Goal: Check status: Check status

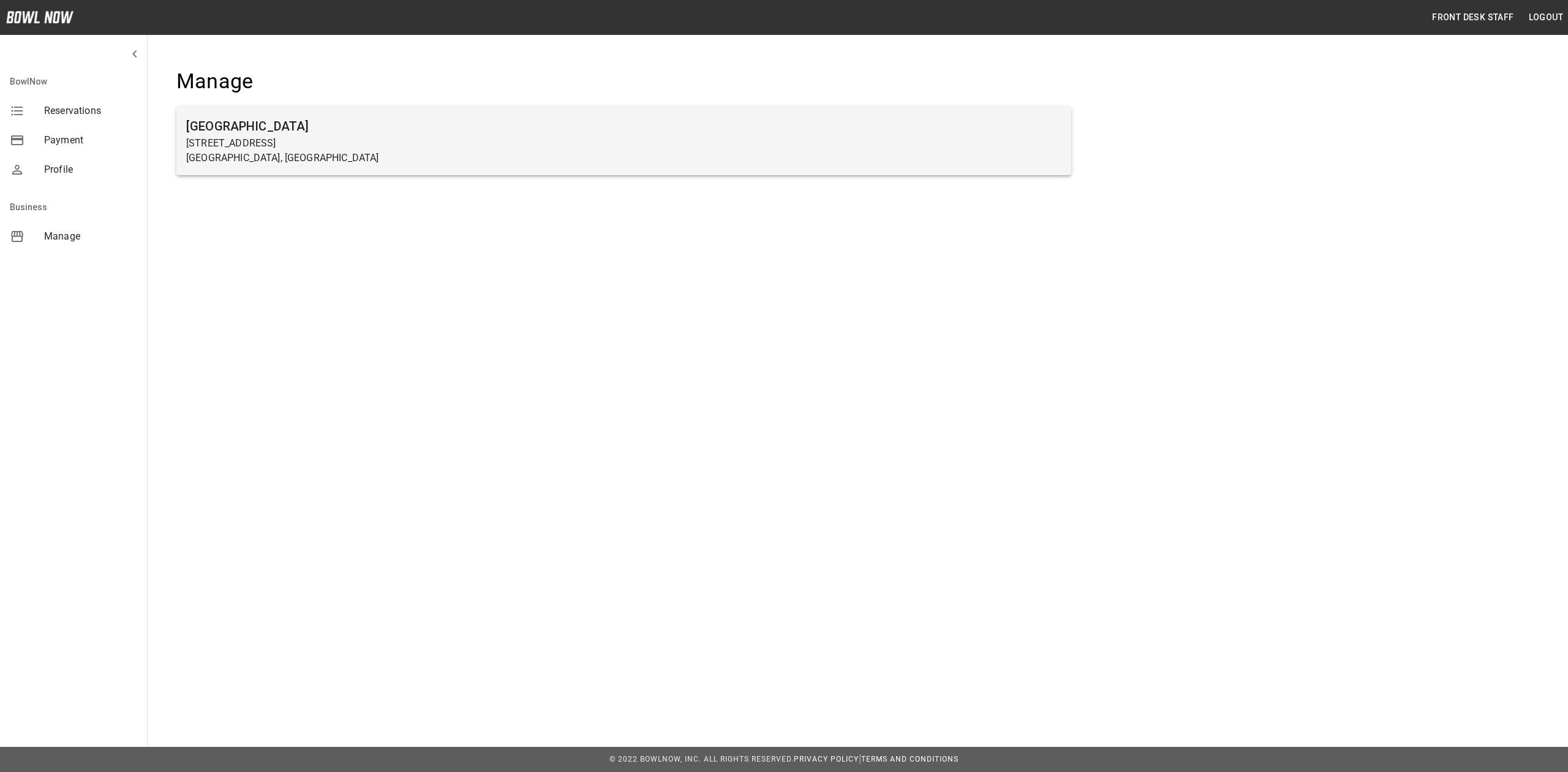
click at [290, 138] on p "[STREET_ADDRESS]" at bounding box center [624, 143] width 875 height 15
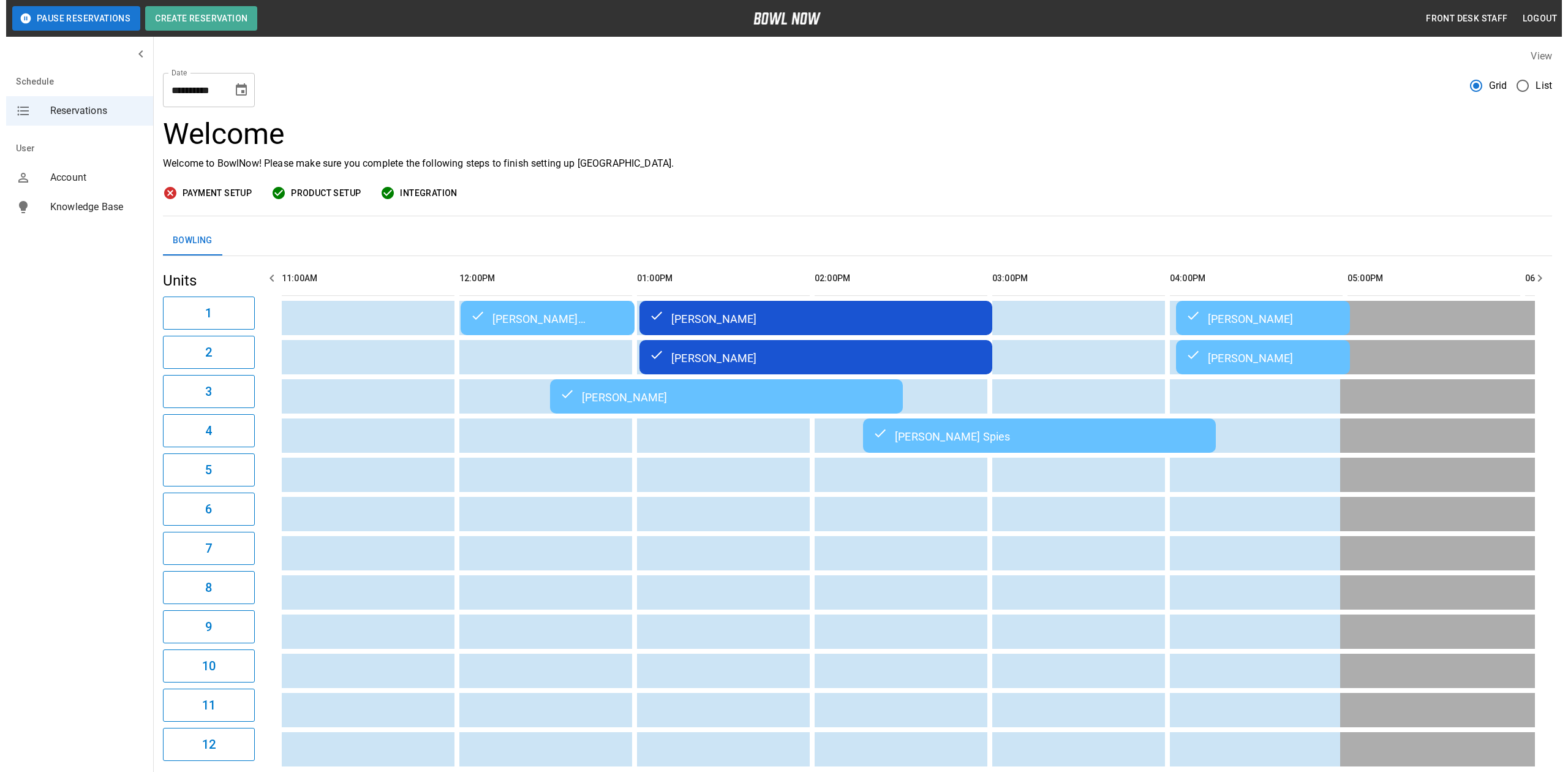
scroll to position [0, 1071]
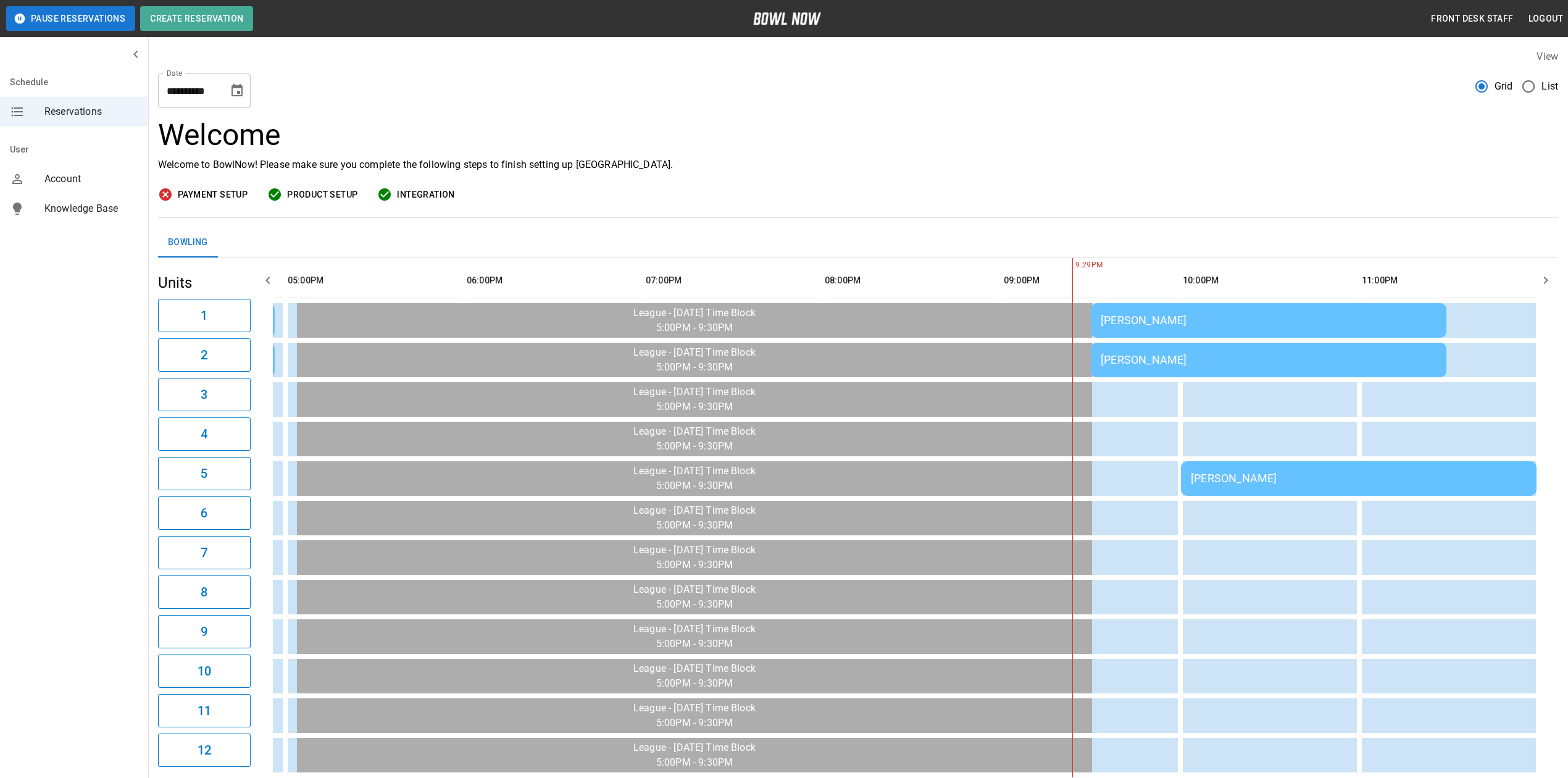
click at [1265, 361] on div "[PERSON_NAME]" at bounding box center [1268, 360] width 335 height 13
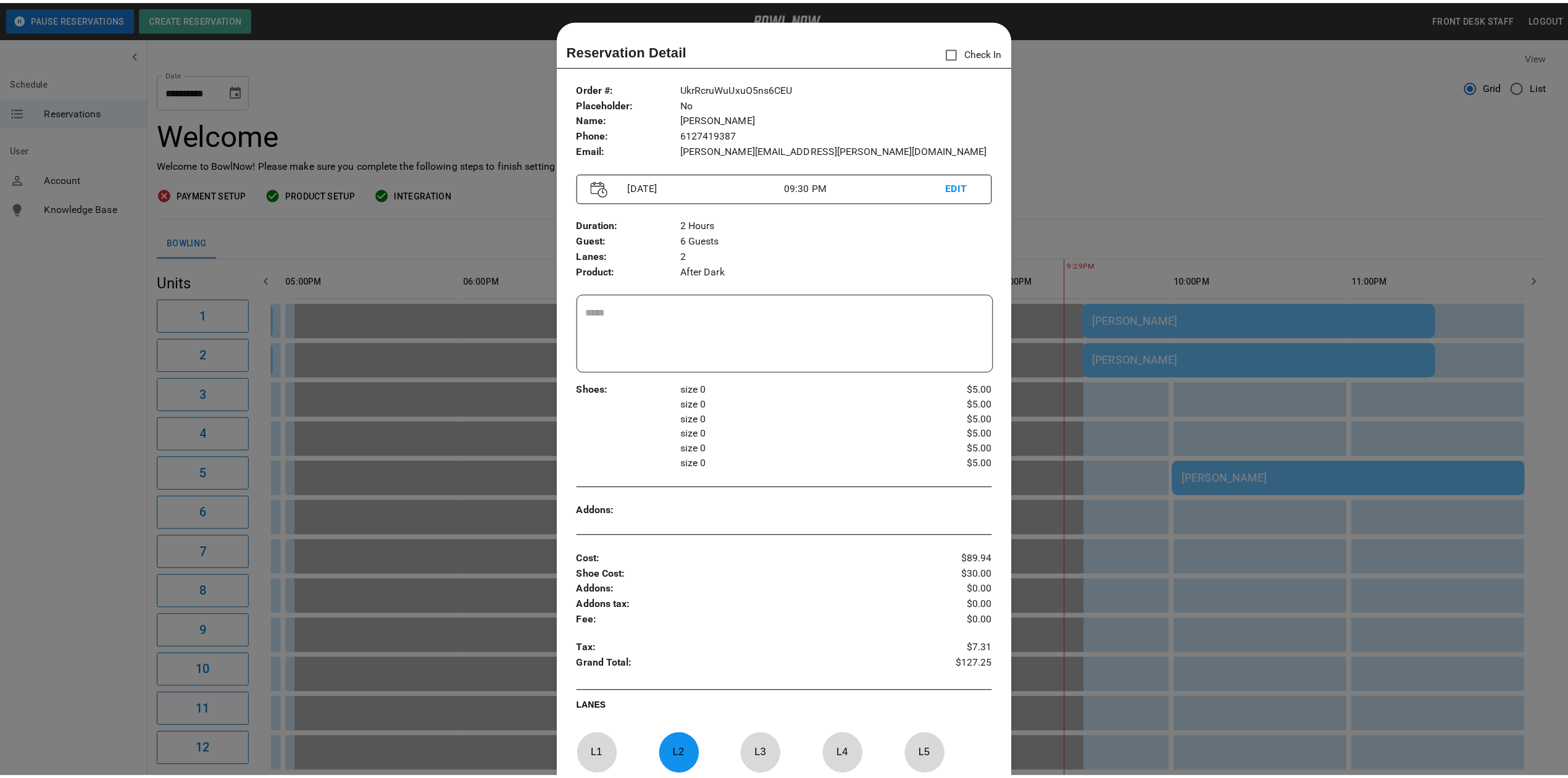
scroll to position [19, 0]
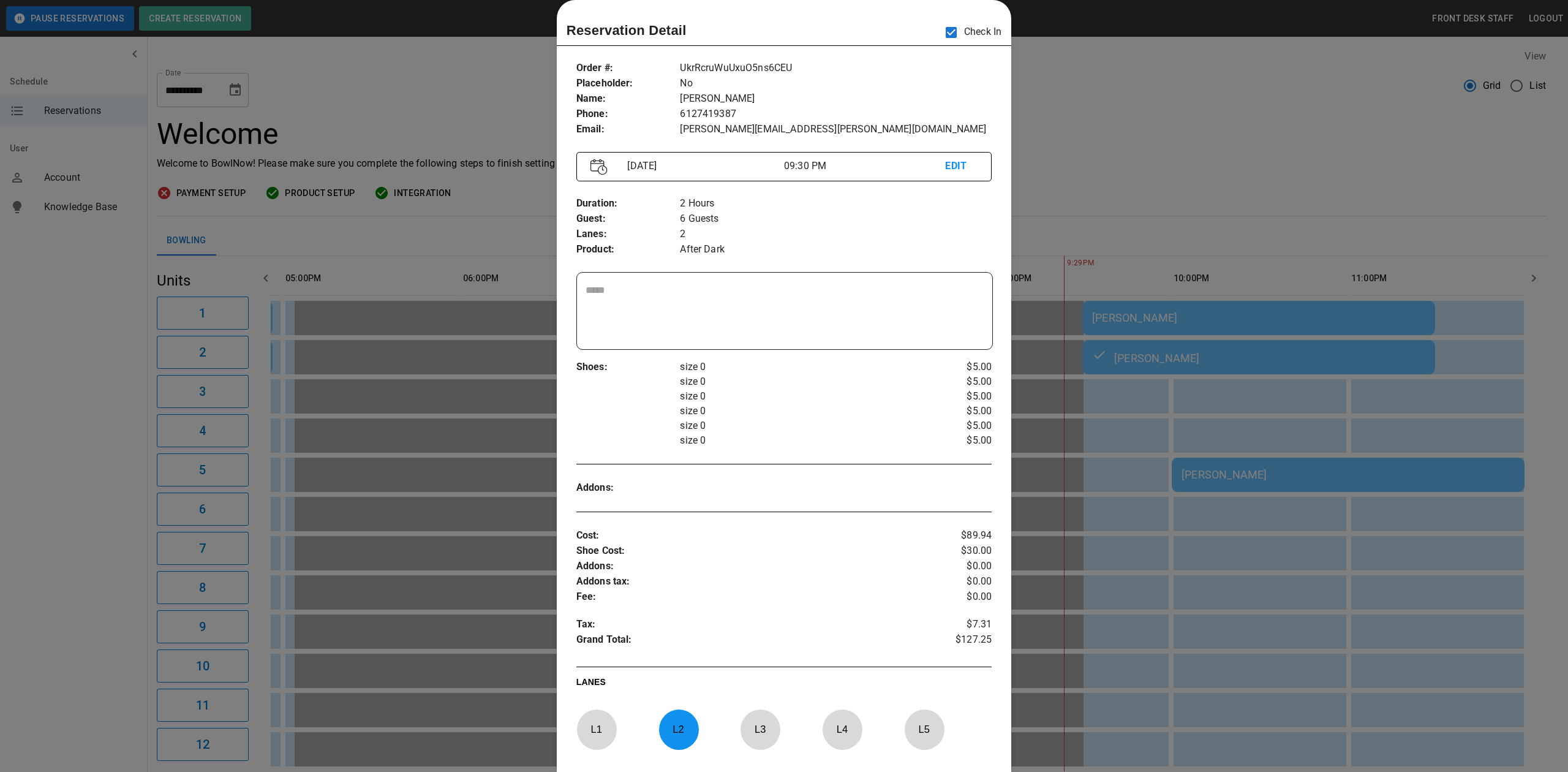
drag, startPoint x: 1157, startPoint y: 146, endPoint x: 1206, endPoint y: 109, distance: 61.4
click at [1157, 146] on div at bounding box center [784, 386] width 1568 height 772
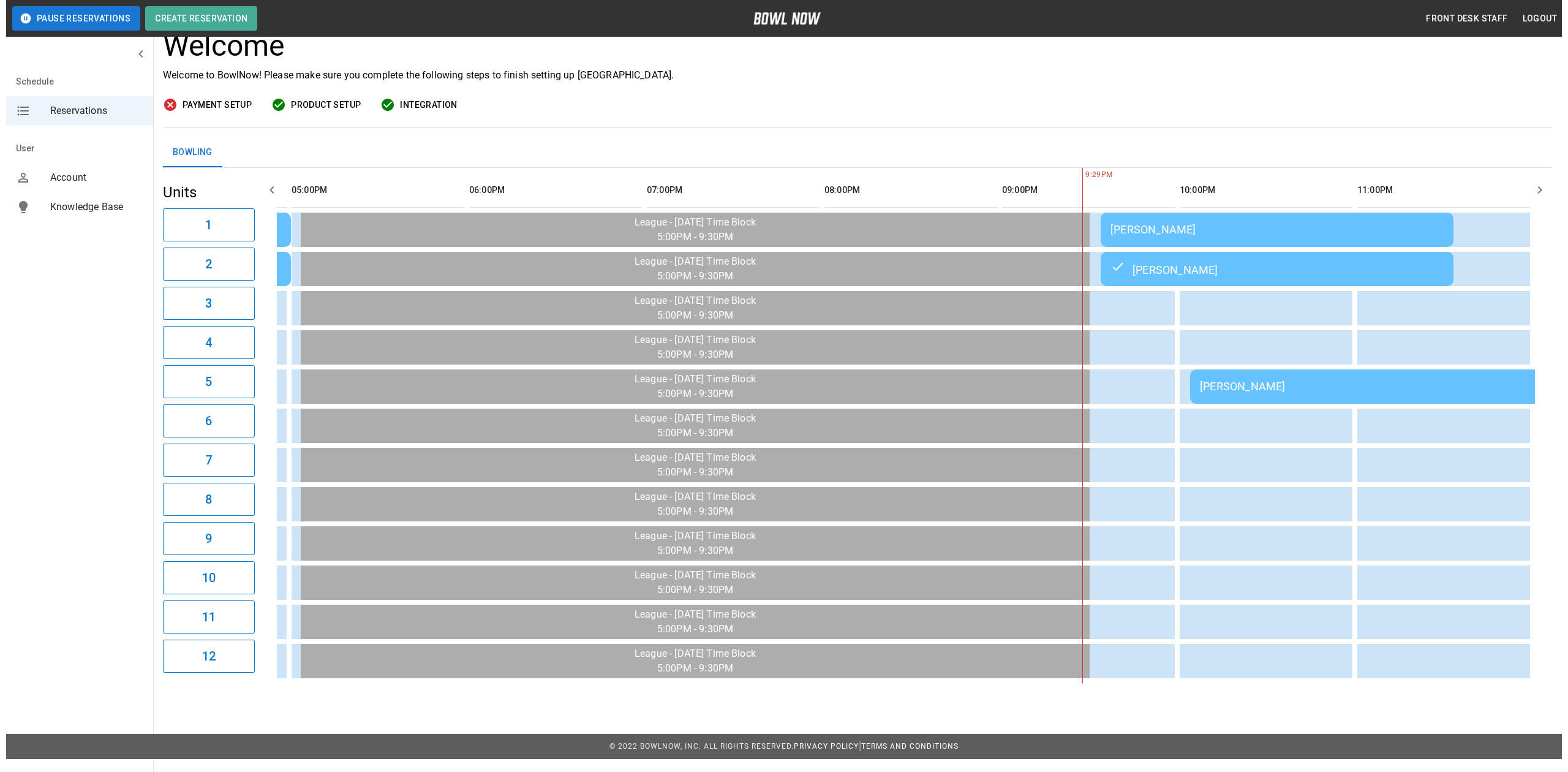
scroll to position [0, 1071]
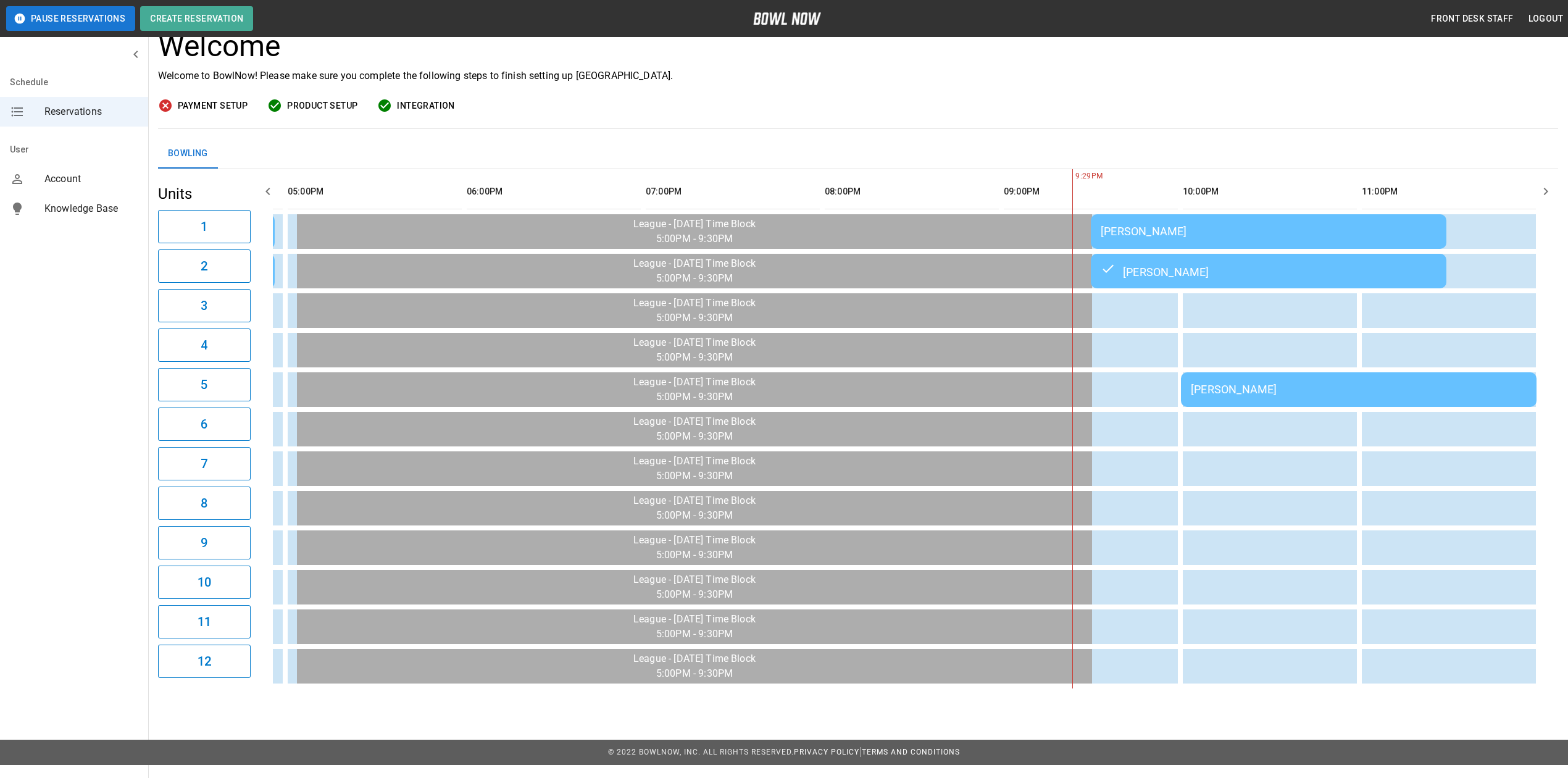
click at [1268, 233] on div "[PERSON_NAME]" at bounding box center [1268, 231] width 335 height 13
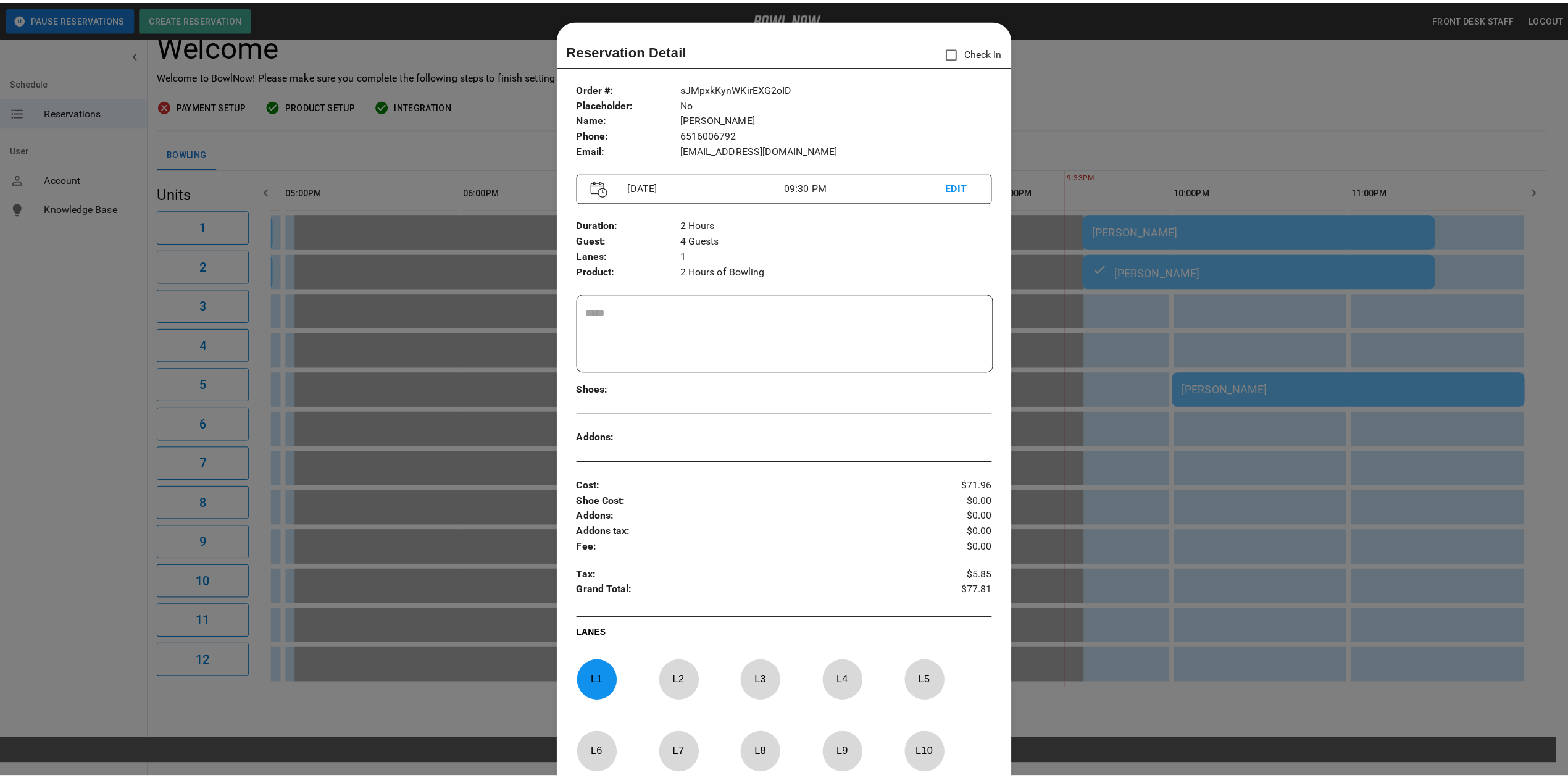
scroll to position [19, 0]
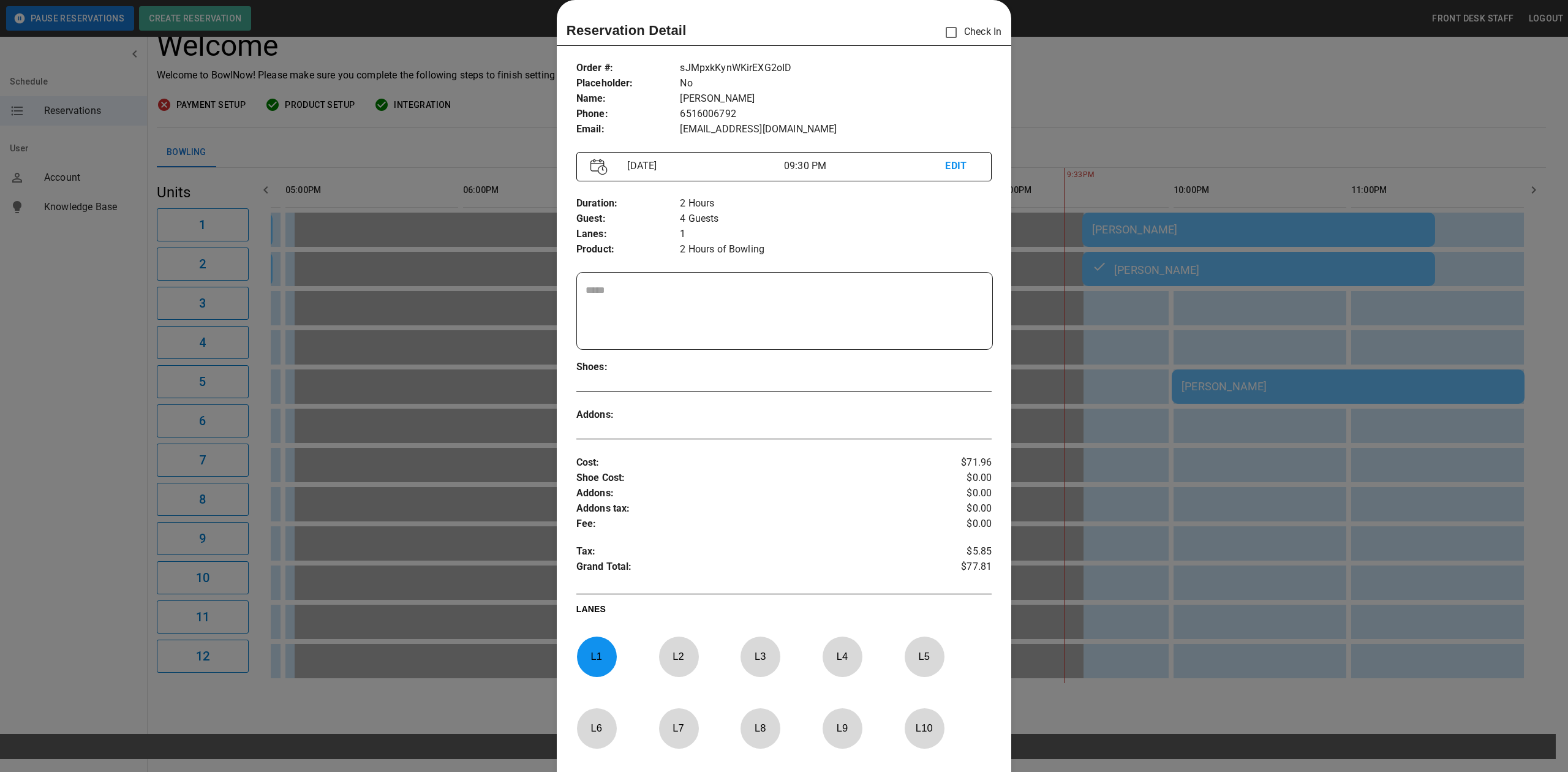
click at [1255, 146] on div at bounding box center [784, 386] width 1568 height 772
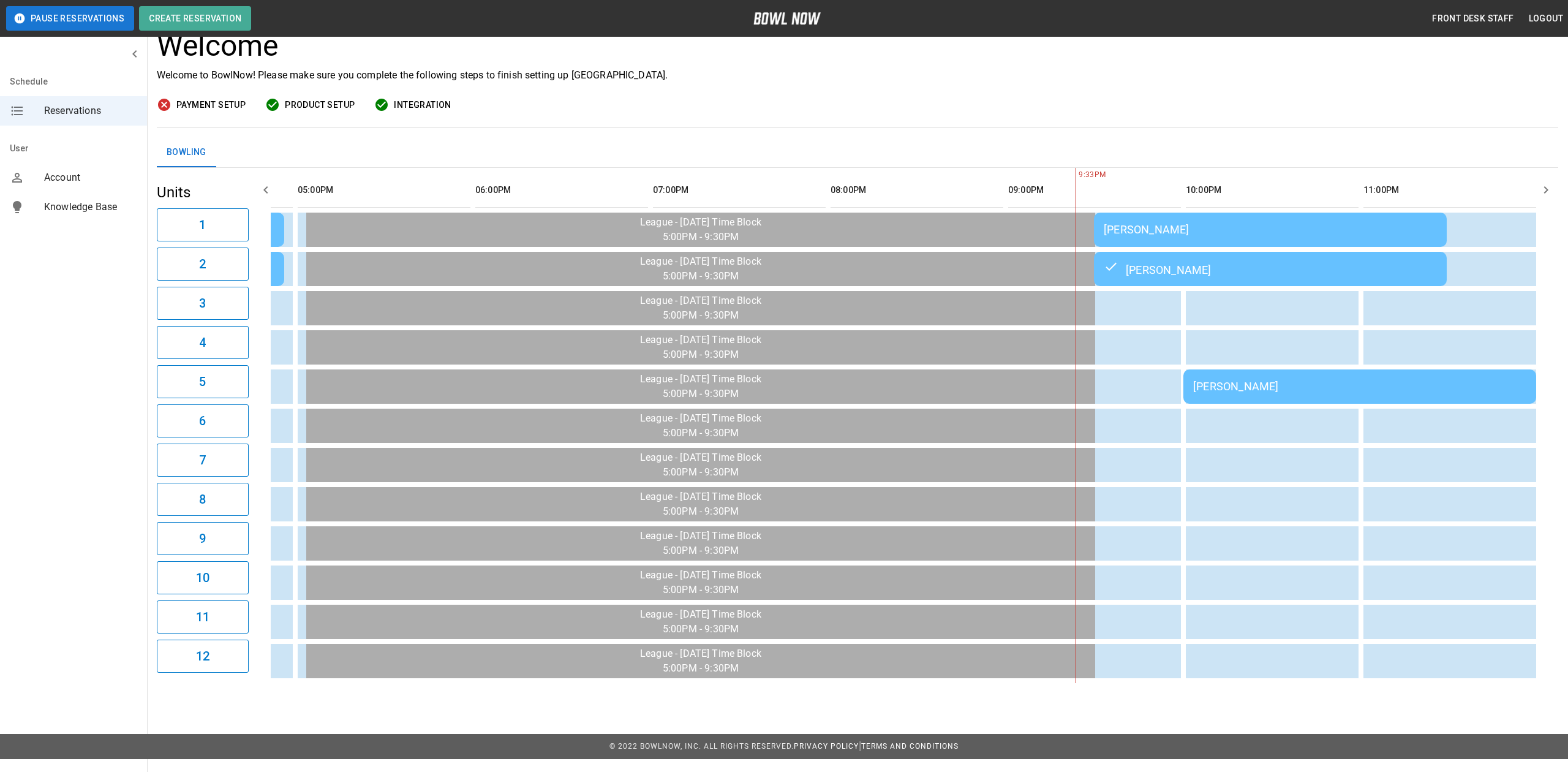
scroll to position [0, 1059]
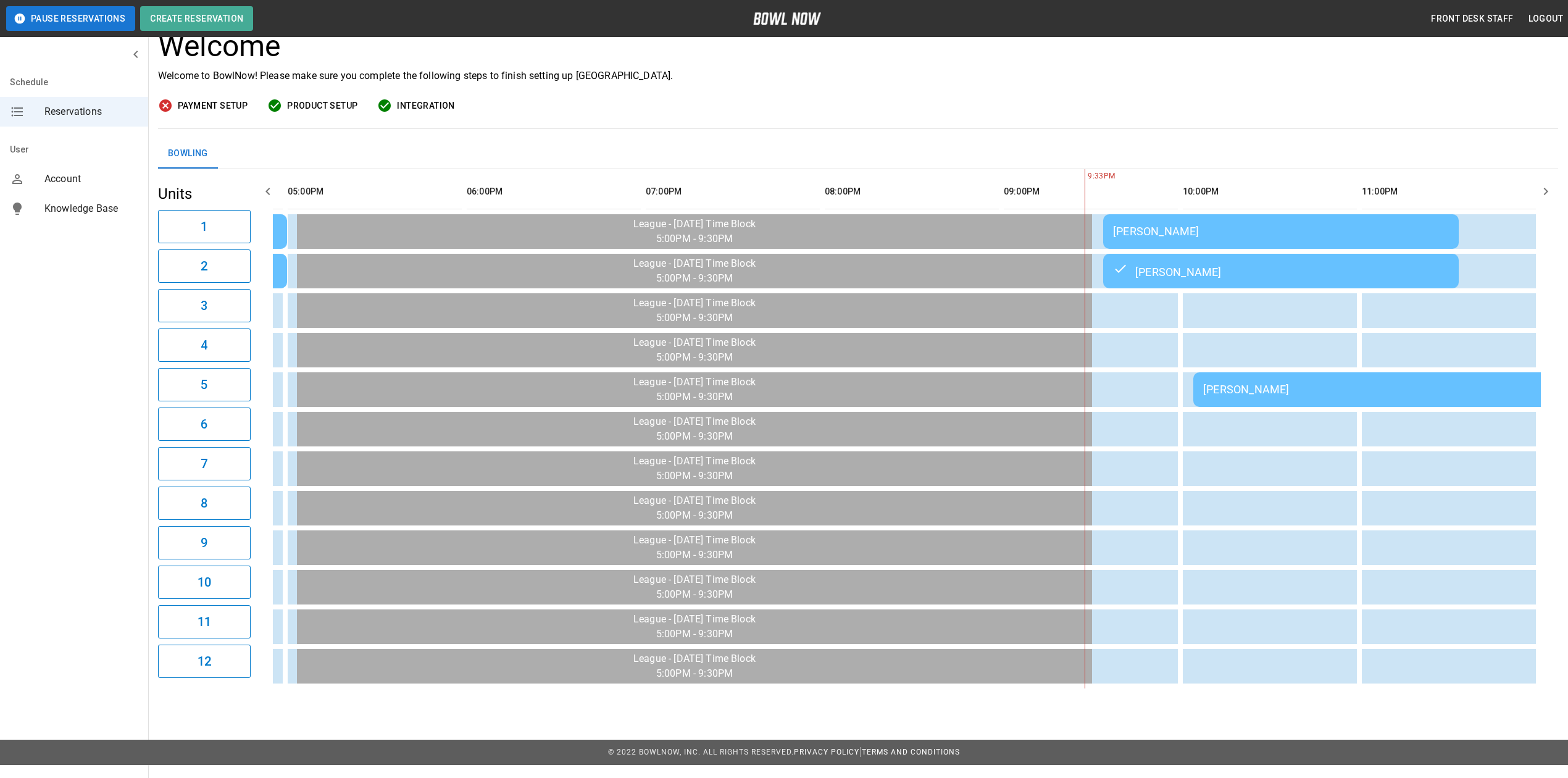
click at [1264, 243] on td "[PERSON_NAME]" at bounding box center [1280, 231] width 356 height 34
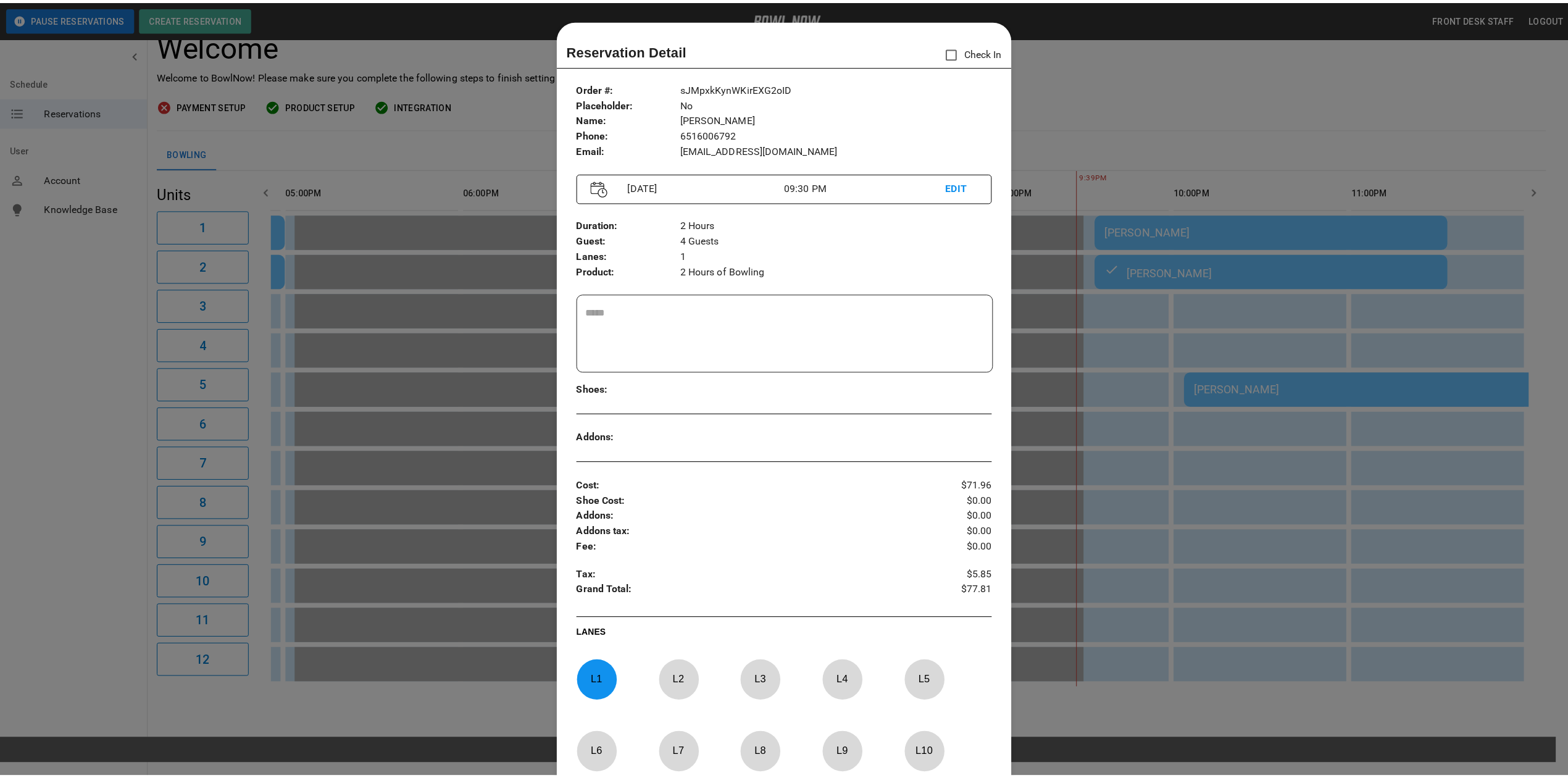
scroll to position [19, 0]
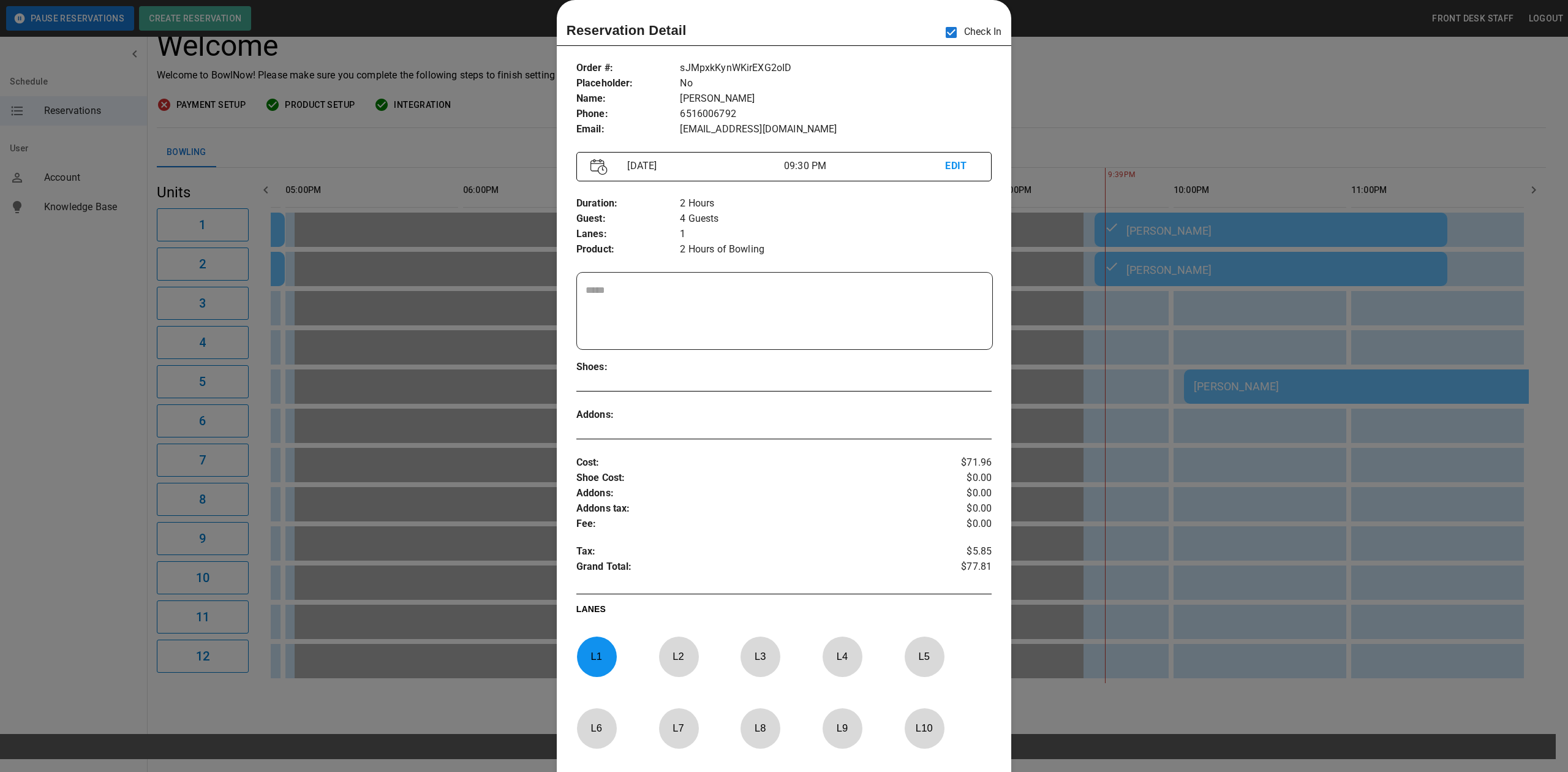
drag, startPoint x: 1157, startPoint y: 105, endPoint x: 1349, endPoint y: 3, distance: 217.4
click at [1198, 85] on div at bounding box center [784, 386] width 1568 height 772
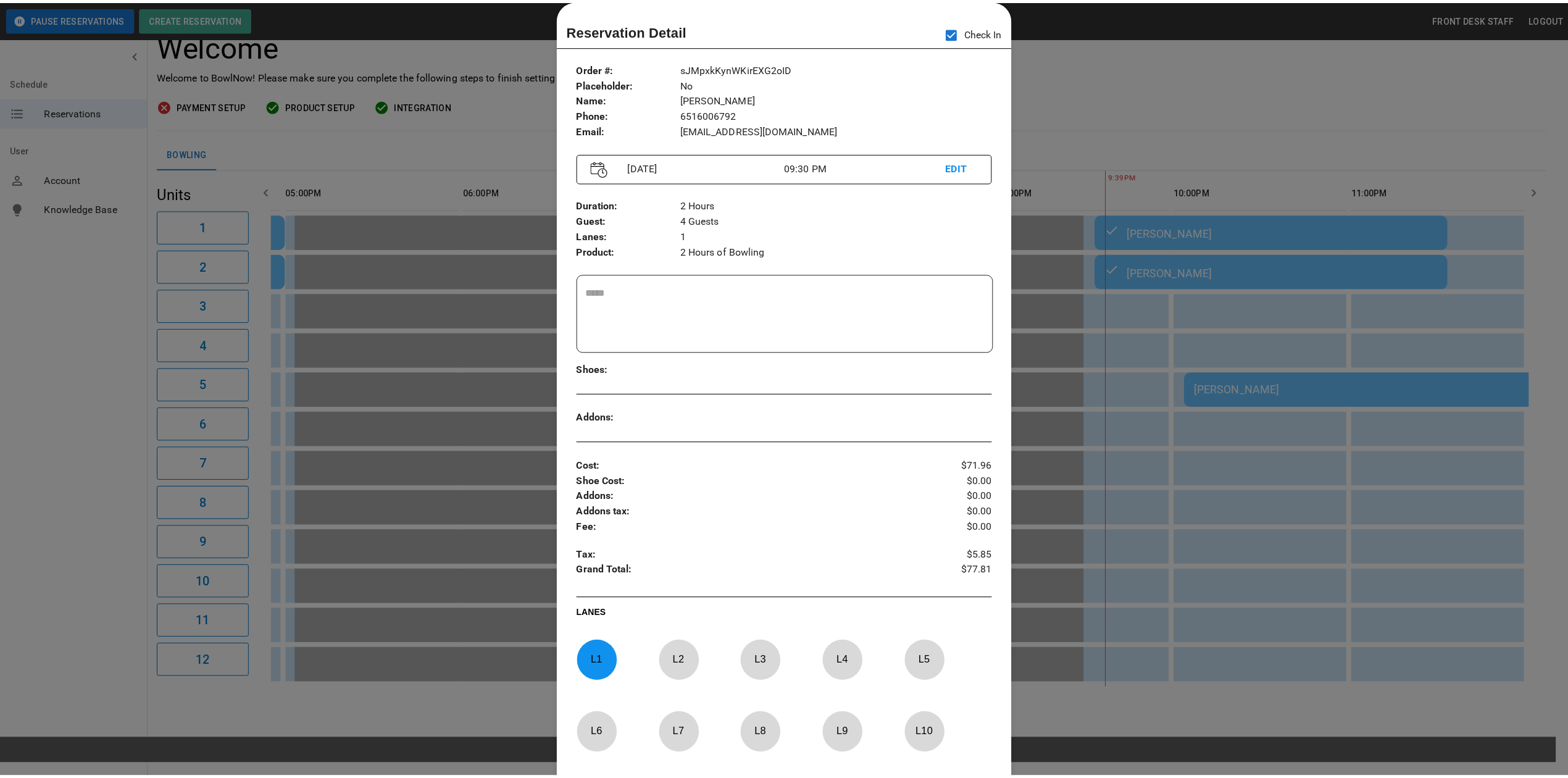
scroll to position [0, 1035]
